Goal: Task Accomplishment & Management: Complete application form

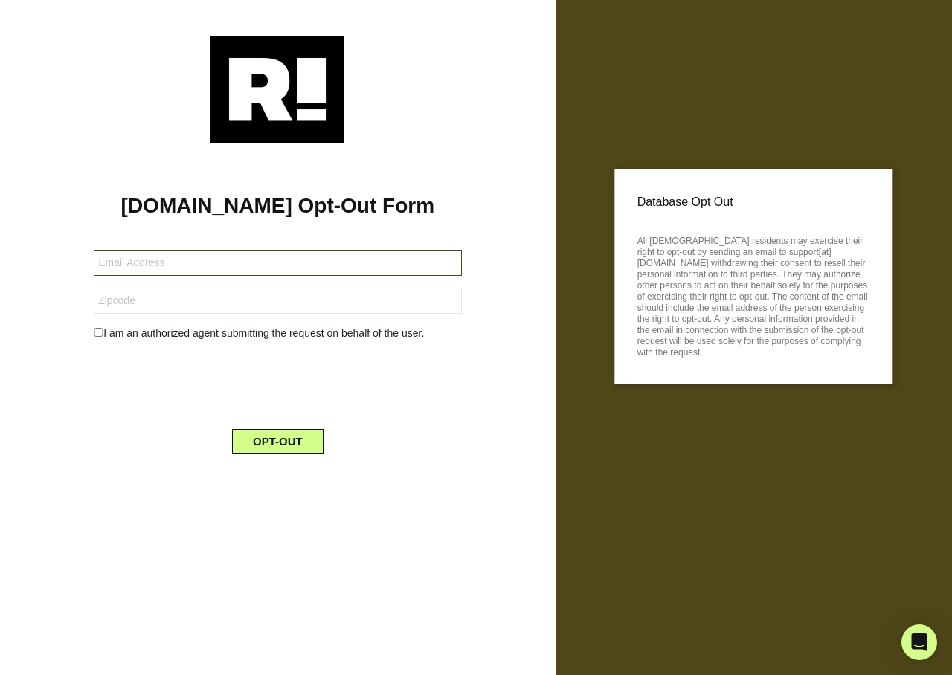
type input "dtoth1965@gmail.com"
type input "01832"
type input "[EMAIL_ADDRESS][PERSON_NAME][DOMAIN_NAME]"
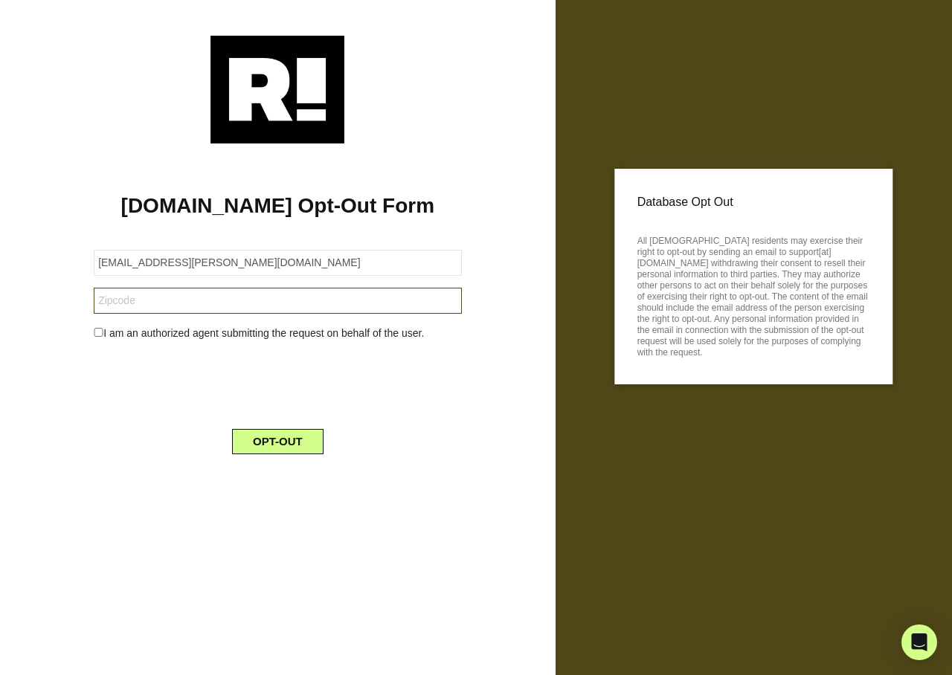
type input "83502"
